Goal: Transaction & Acquisition: Subscribe to service/newsletter

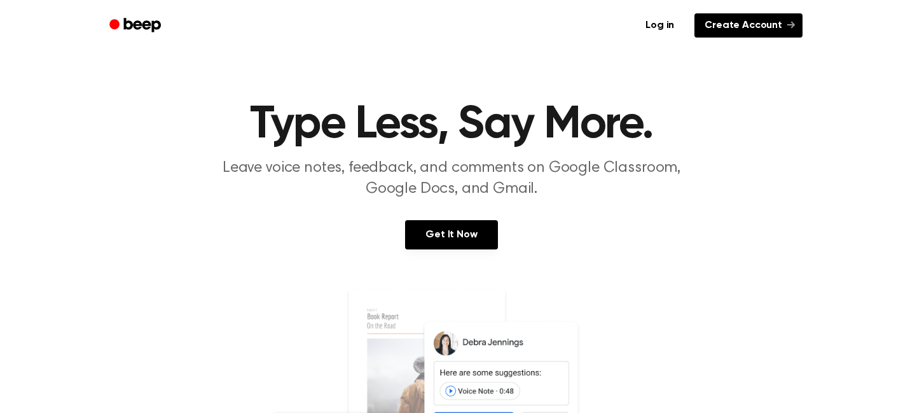
click at [748, 24] on link "Create Account" at bounding box center [749, 25] width 108 height 24
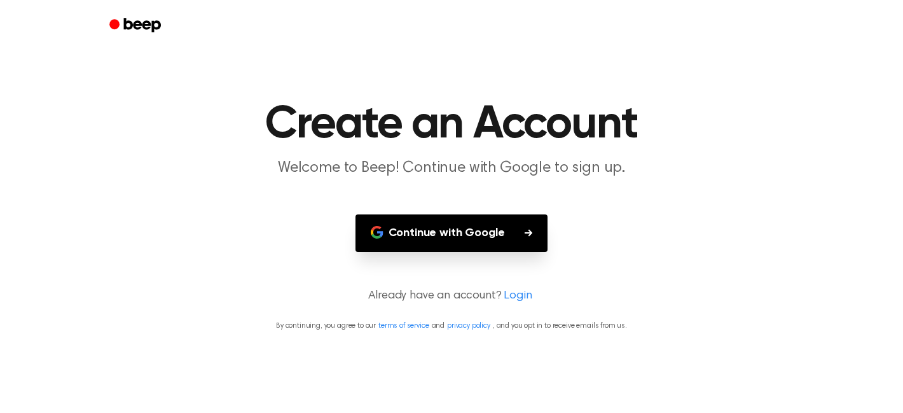
click at [509, 234] on button "Continue with Google" at bounding box center [452, 233] width 193 height 38
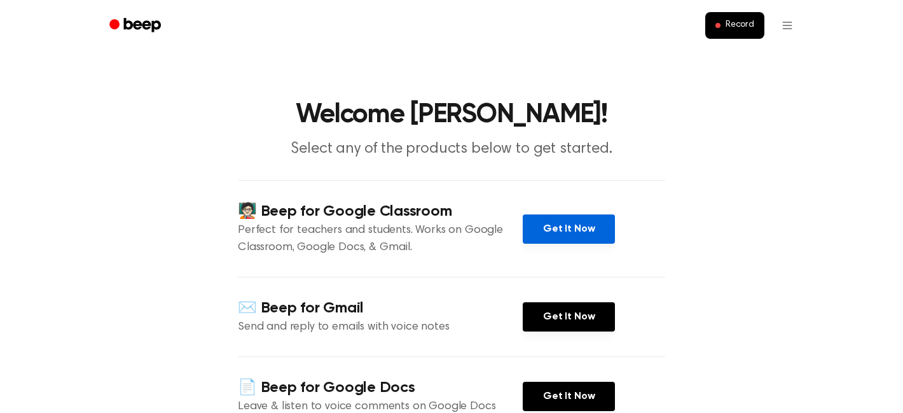
click at [564, 226] on link "Get It Now" at bounding box center [569, 228] width 92 height 29
